Goal: Transaction & Acquisition: Purchase product/service

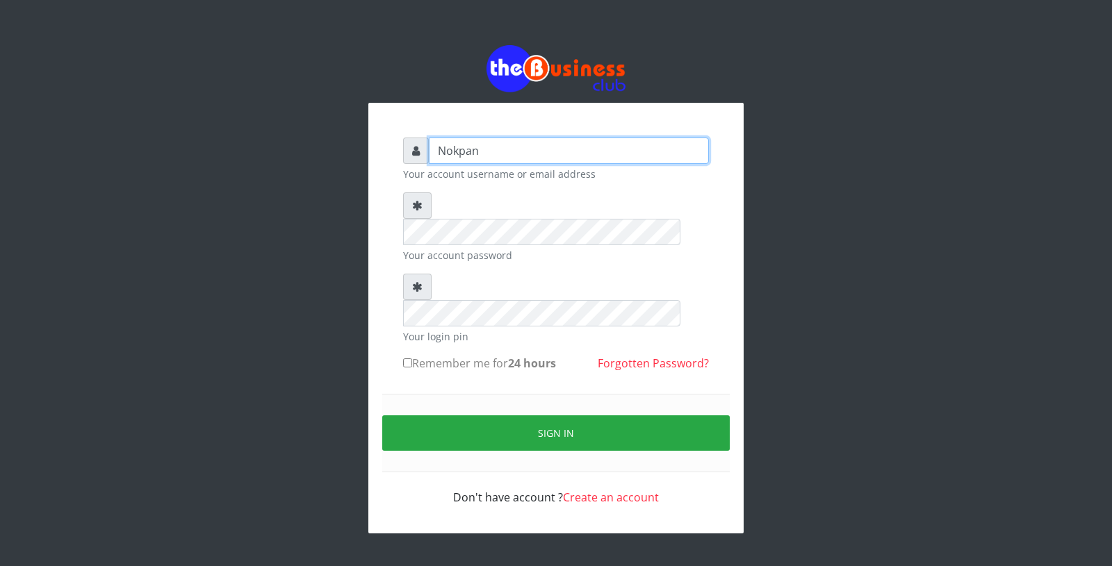
type input "Nokpan"
click at [496, 192] on form "Nokpan Your account username or email address Your account password Your login …" at bounding box center [556, 322] width 306 height 368
click at [468, 355] on label "Remember me for 24 hours" at bounding box center [479, 363] width 153 height 17
click at [412, 359] on input "Remember me for 24 hours" at bounding box center [407, 363] width 9 height 9
checkbox input "true"
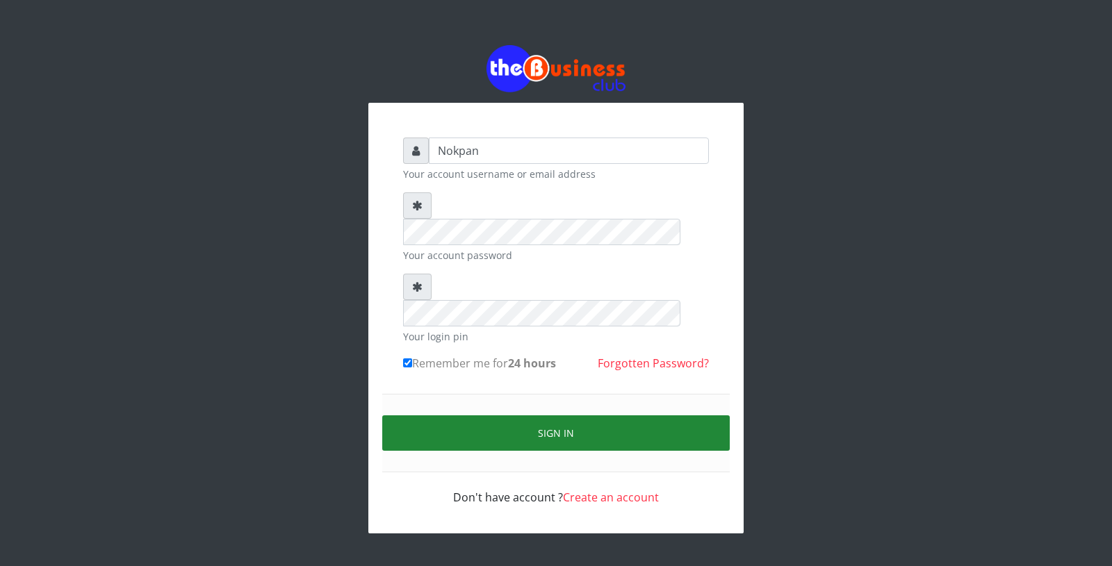
click at [517, 416] on button "Sign in" at bounding box center [555, 433] width 347 height 35
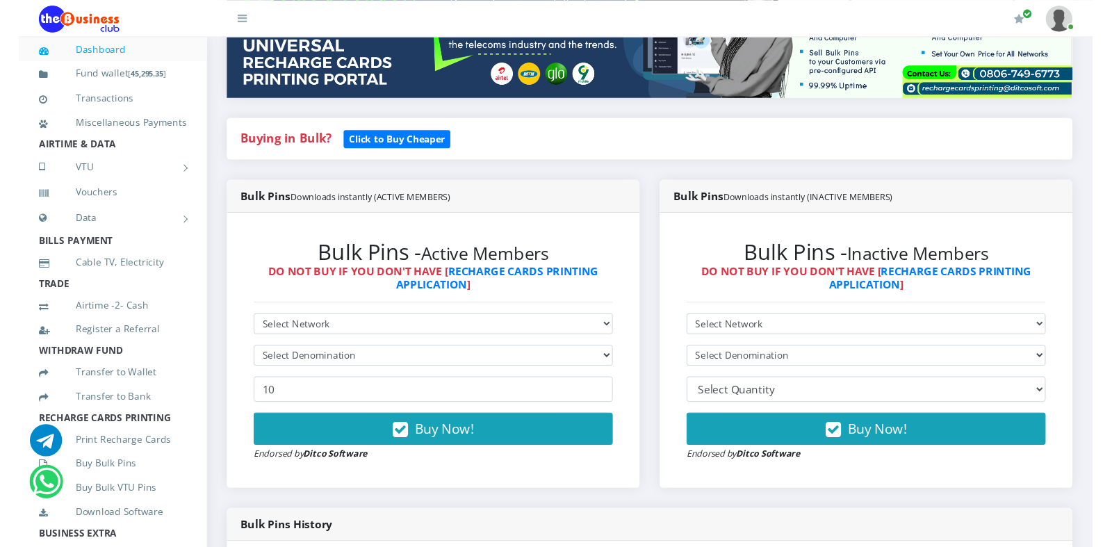
scroll to position [276, 0]
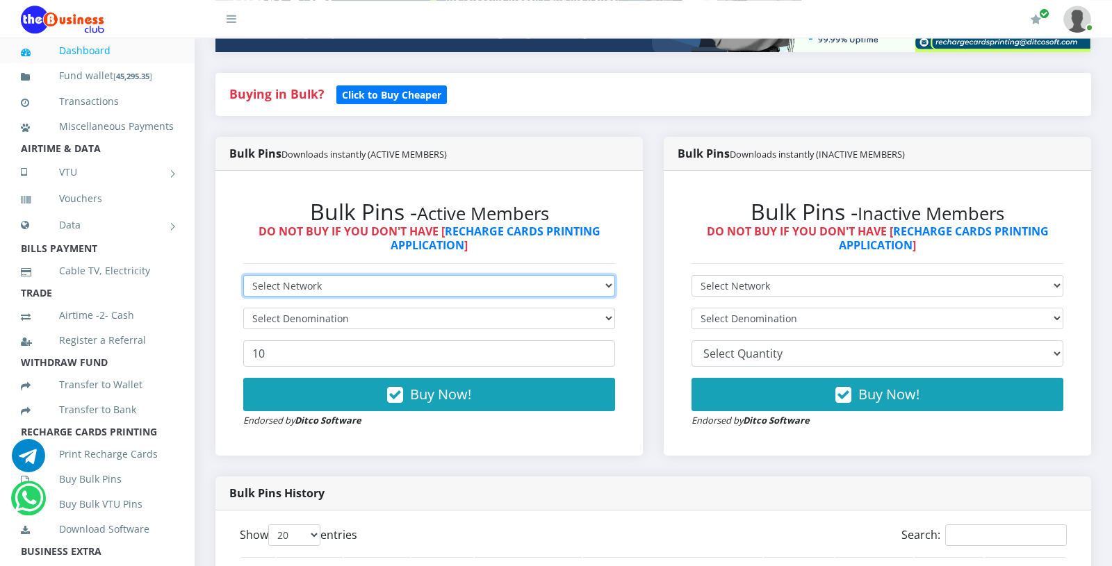
select select "MTN"
click option "MTN" at bounding box center [0, 0] width 0 height 0
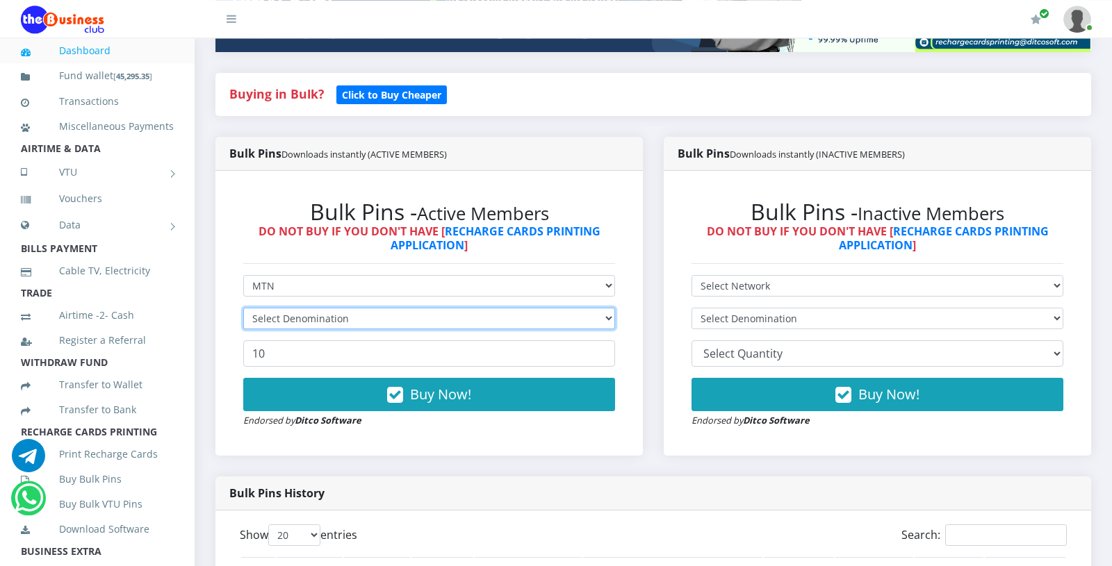
click at [243, 308] on select "Select Denomination" at bounding box center [429, 319] width 372 height 22
select select "484.95-500"
click option "MTN NGN500 - ₦484.95" at bounding box center [0, 0] width 0 height 0
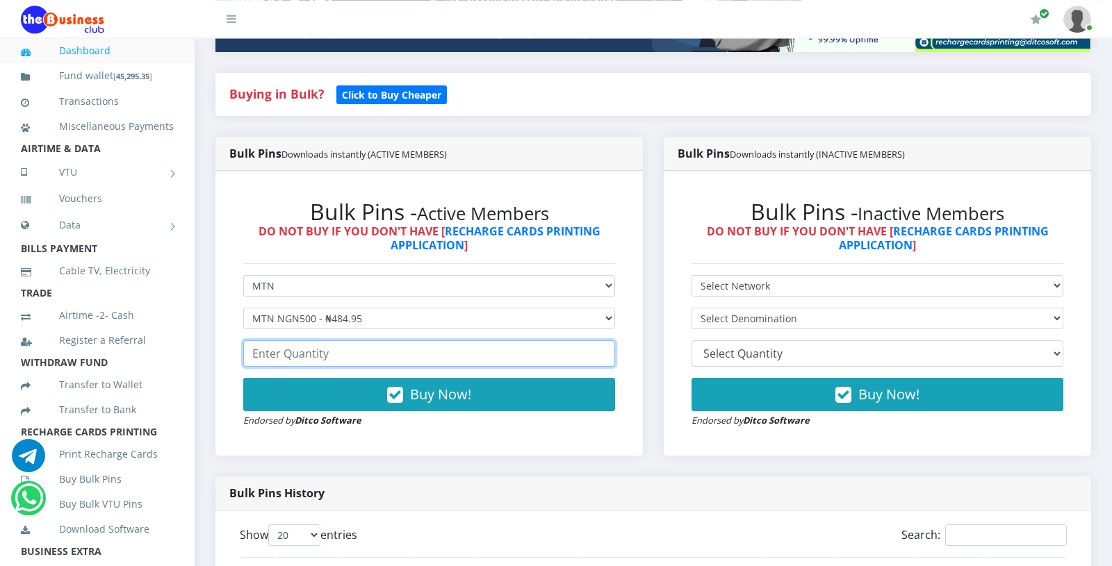
click at [288, 350] on input "number" at bounding box center [429, 354] width 372 height 26
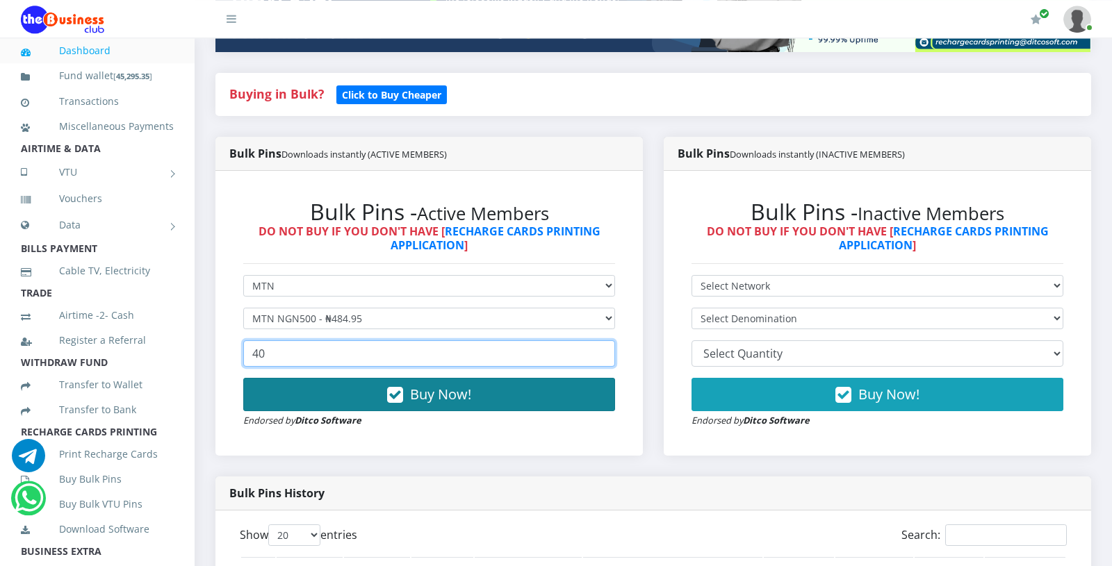
type input "40"
click at [354, 399] on button "Buy Now!" at bounding box center [429, 394] width 372 height 33
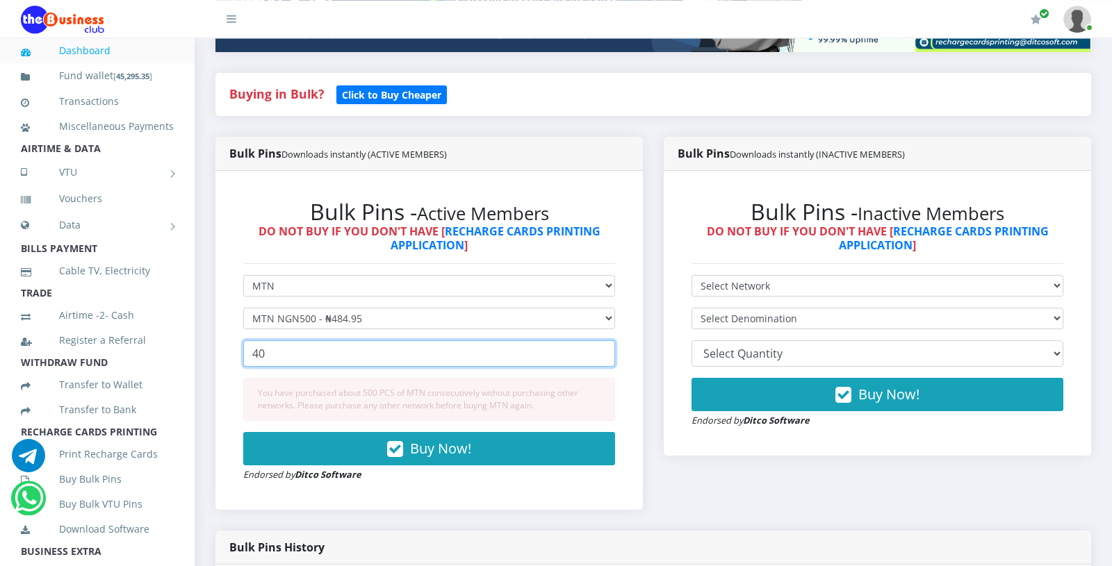
click at [317, 361] on input "40" at bounding box center [429, 354] width 372 height 26
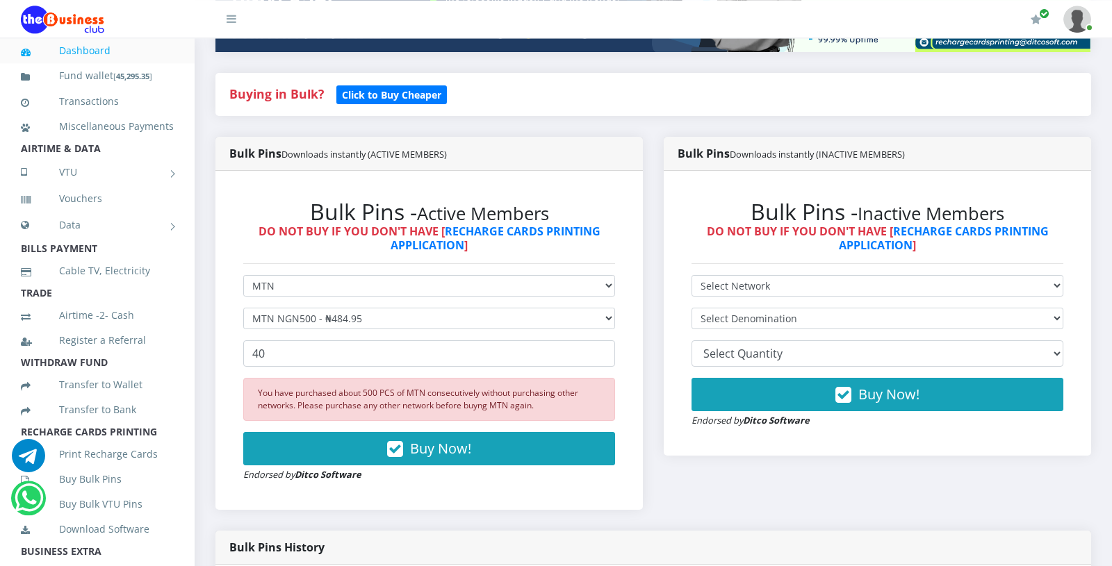
click at [985, 170] on div "Bulk Pins Downloads instantly (INACTIVE MEMBERS)" at bounding box center [877, 154] width 427 height 34
click at [683, 471] on div "Bulk Pins Downloads instantly (INACTIVE MEMBERS) Bulk Pins - Inactive Members D…" at bounding box center [877, 334] width 448 height 394
